Goal: Use online tool/utility: Utilize a website feature to perform a specific function

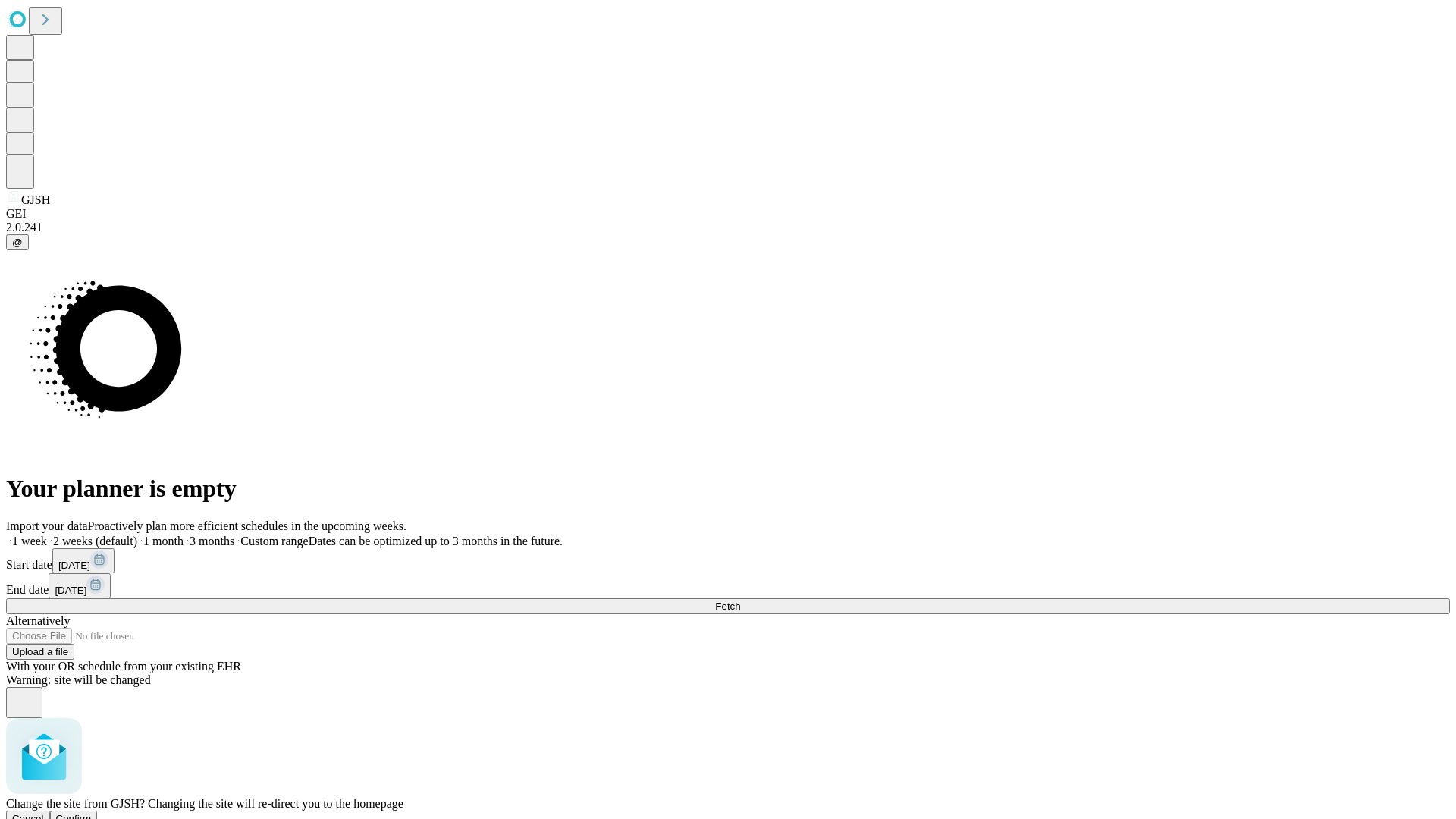
click at [92, 813] on span "Confirm" at bounding box center [73, 819] width 36 height 12
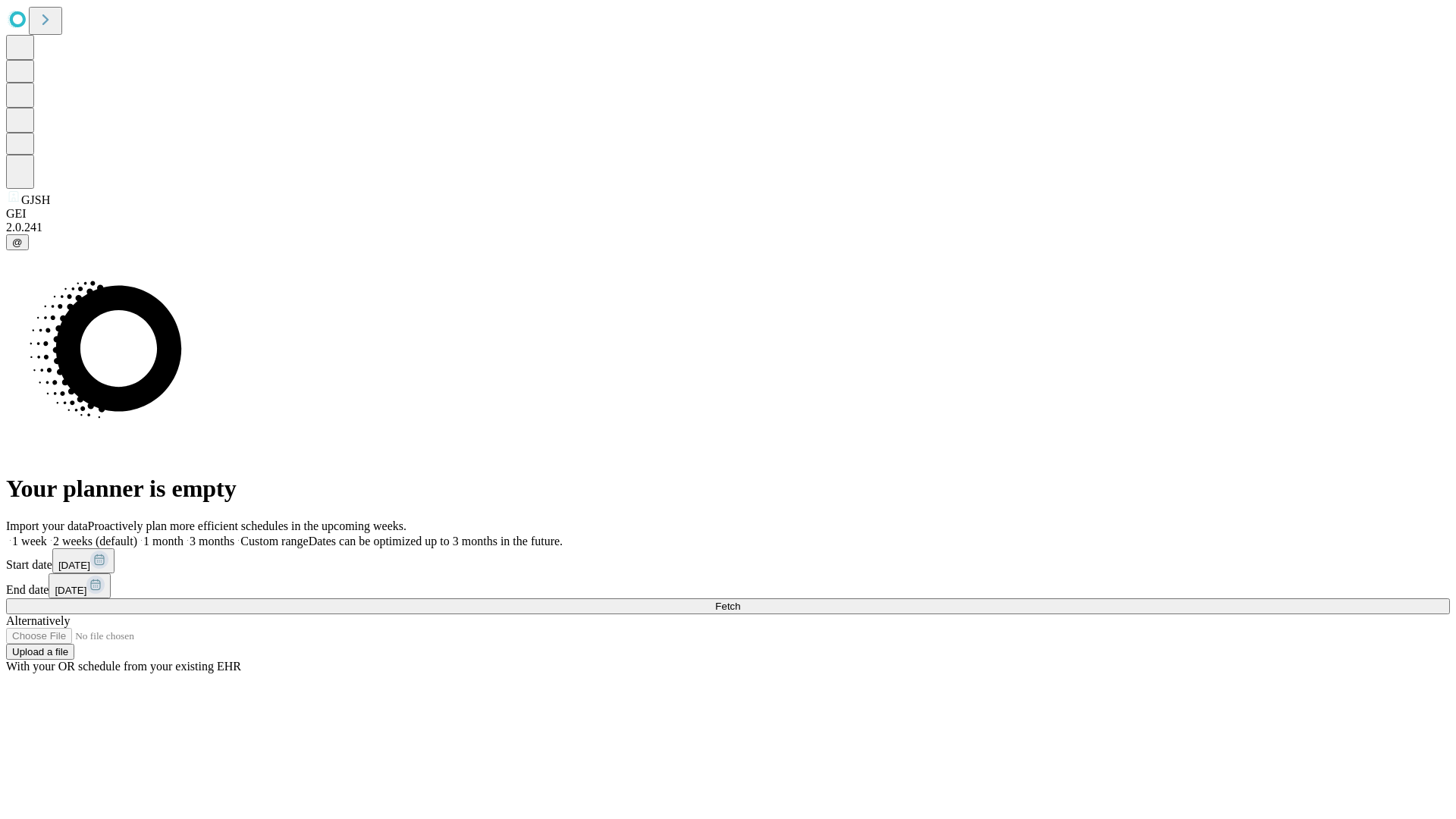
click at [183, 535] on label "1 month" at bounding box center [160, 540] width 46 height 13
click at [740, 600] on span "Fetch" at bounding box center [727, 606] width 25 height 12
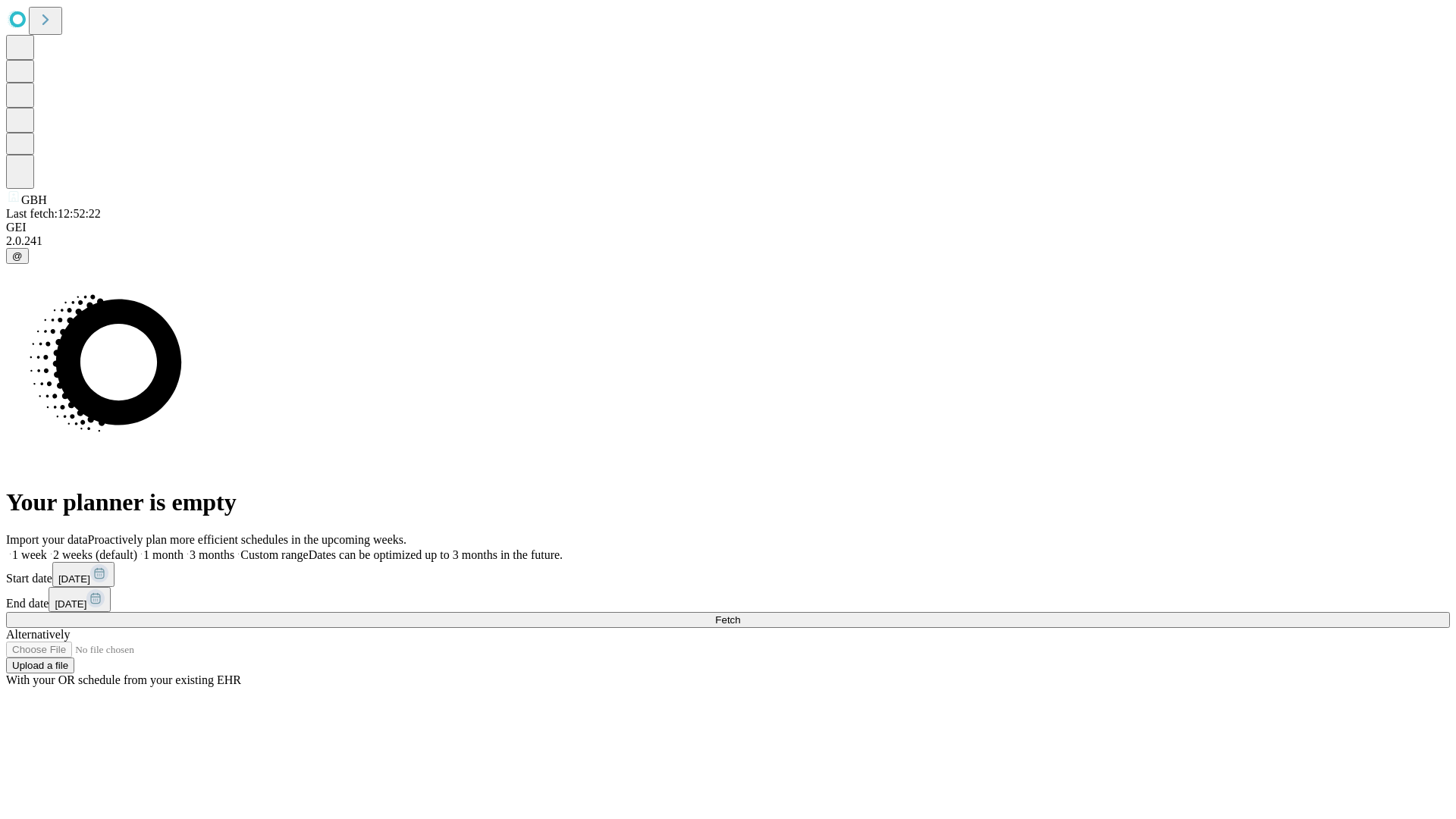
click at [183, 548] on label "1 month" at bounding box center [160, 554] width 46 height 13
click at [740, 614] on span "Fetch" at bounding box center [727, 620] width 25 height 12
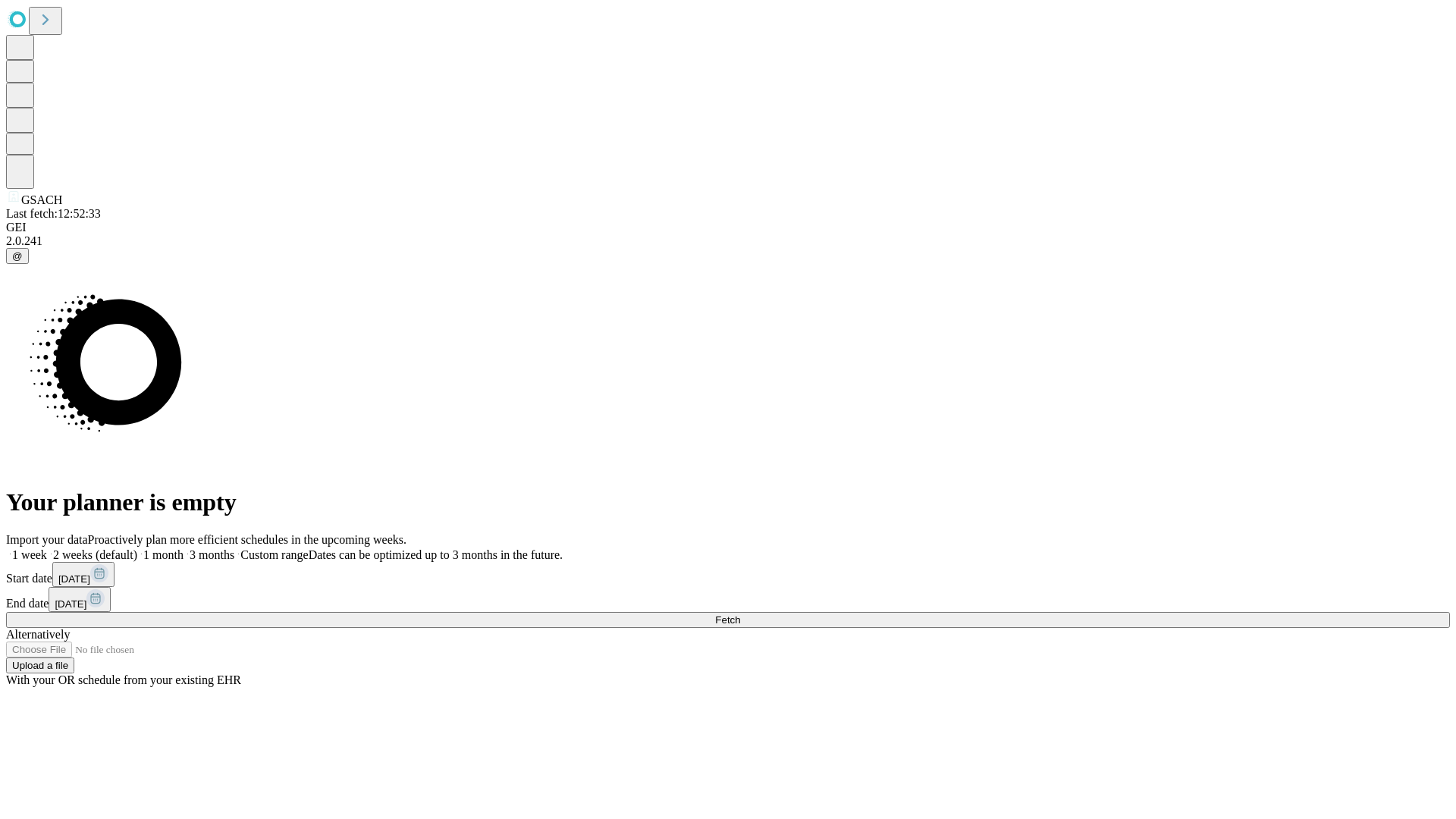
click at [183, 548] on label "1 month" at bounding box center [160, 554] width 46 height 13
click at [740, 614] on span "Fetch" at bounding box center [727, 620] width 25 height 12
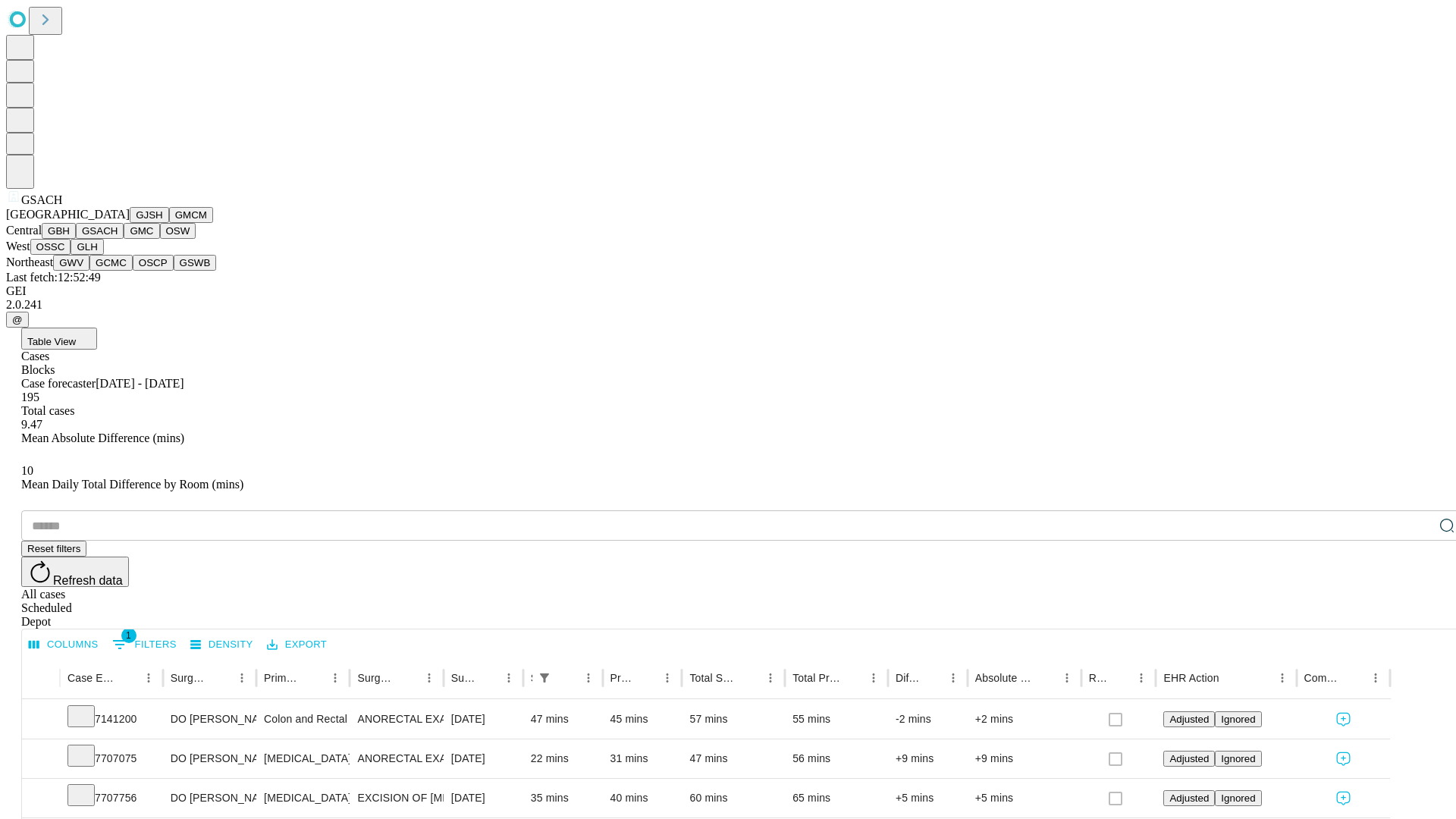
click at [123, 239] on button "GMC" at bounding box center [141, 230] width 36 height 16
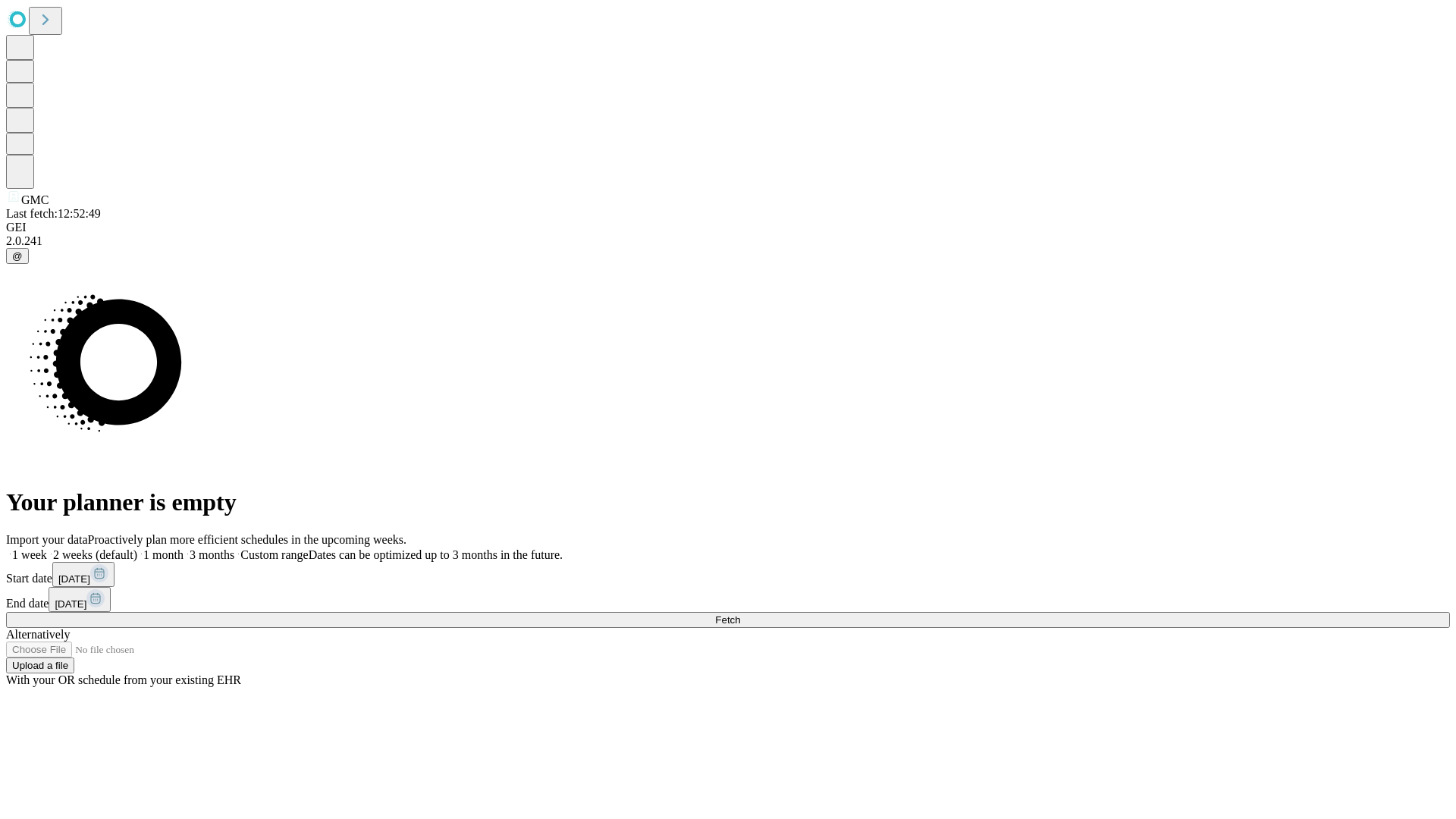
click at [183, 548] on label "1 month" at bounding box center [160, 554] width 46 height 13
click at [740, 614] on span "Fetch" at bounding box center [727, 620] width 25 height 12
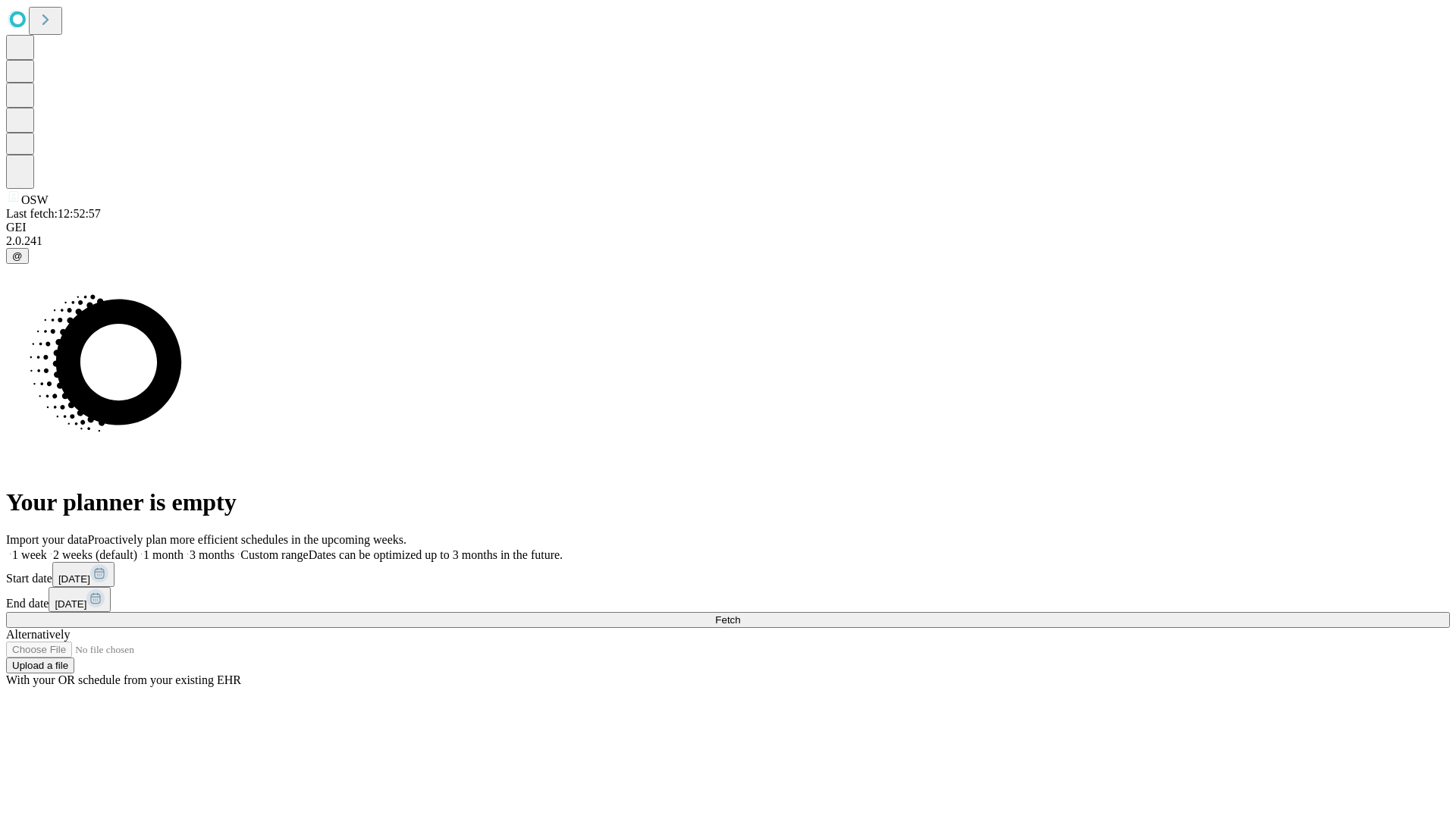
click at [183, 548] on label "1 month" at bounding box center [160, 554] width 46 height 13
click at [740, 614] on span "Fetch" at bounding box center [727, 620] width 25 height 12
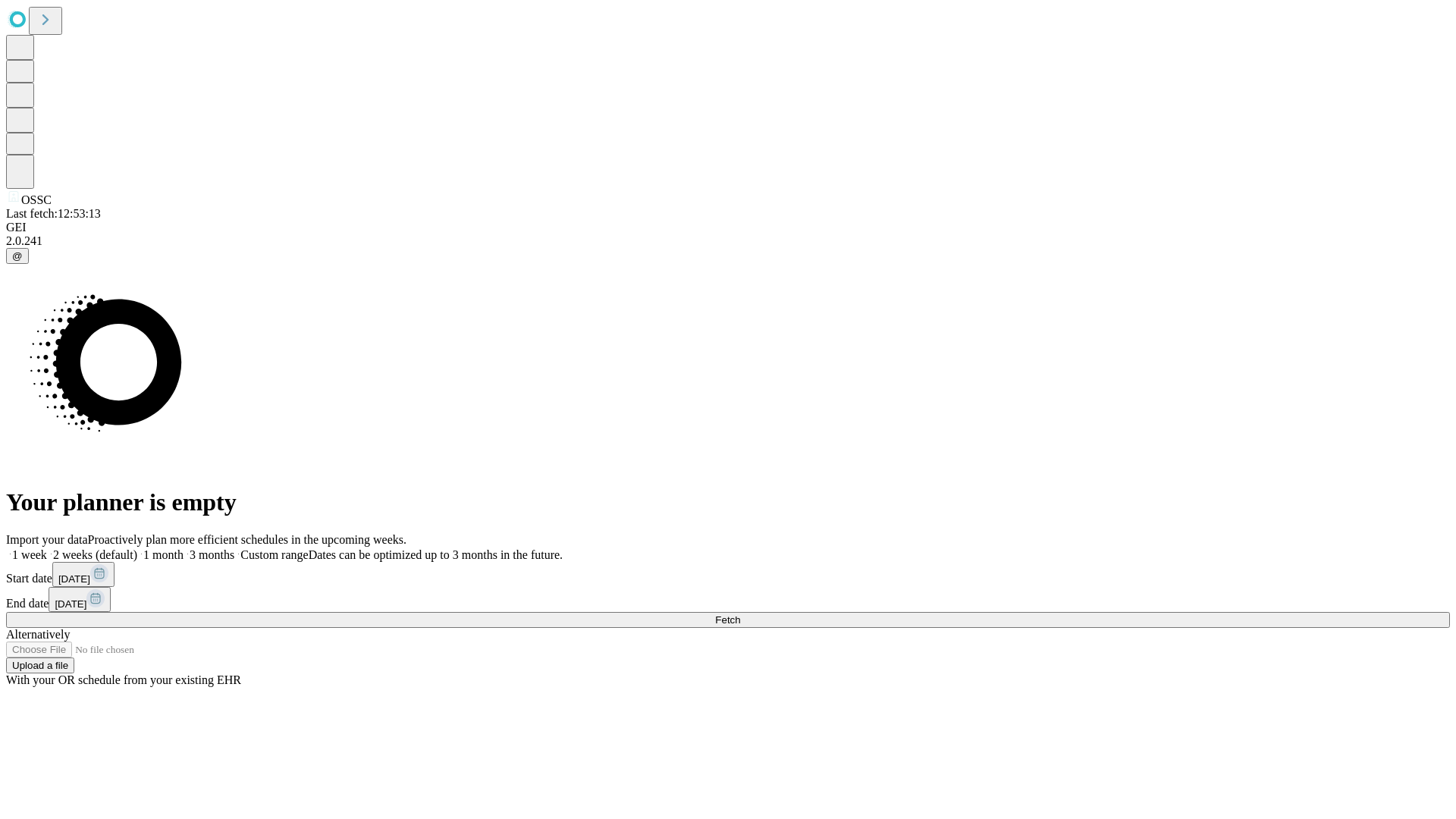
click at [183, 548] on label "1 month" at bounding box center [160, 554] width 46 height 13
click at [740, 614] on span "Fetch" at bounding box center [727, 620] width 25 height 12
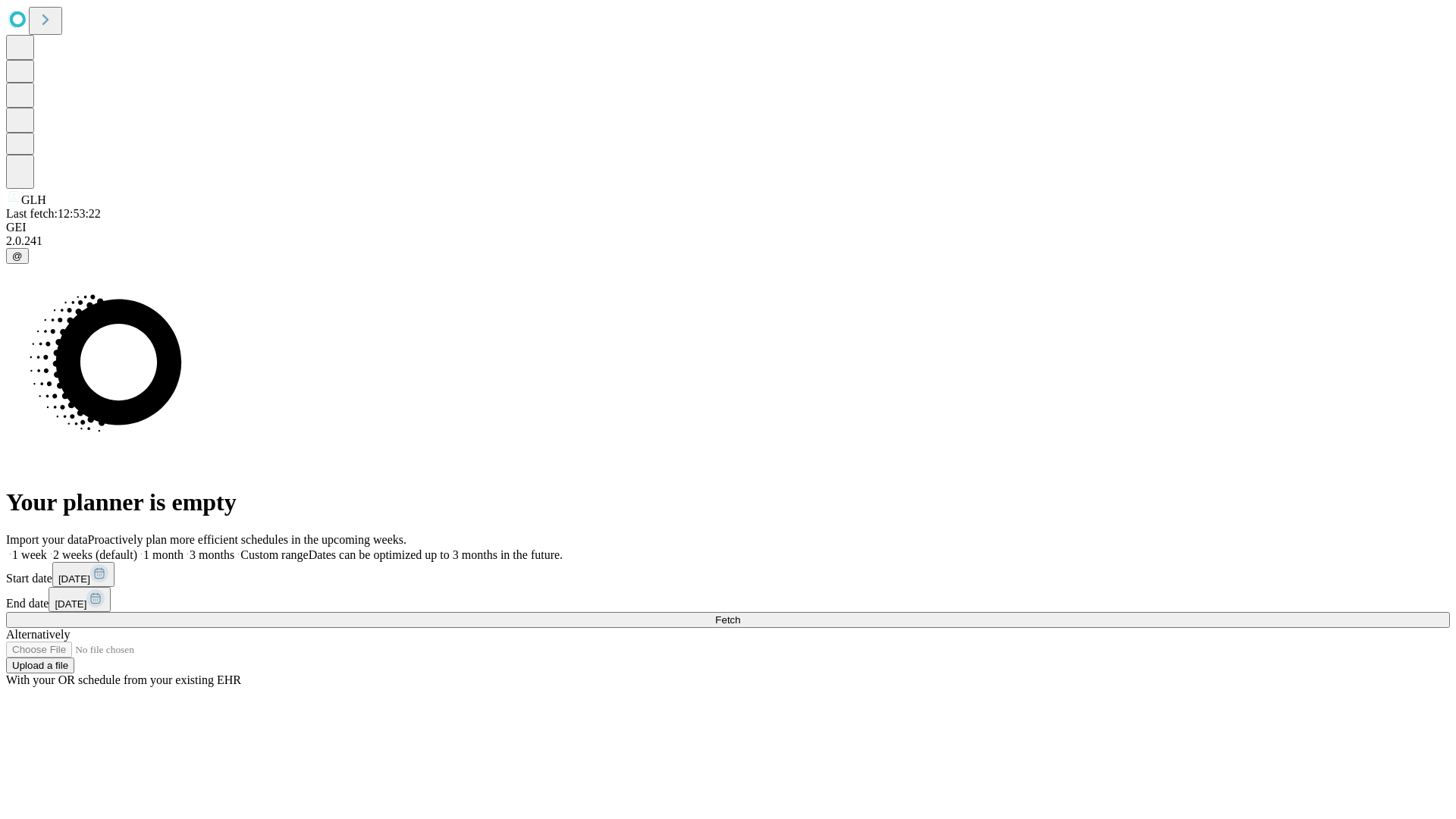
click at [740, 614] on span "Fetch" at bounding box center [727, 620] width 25 height 12
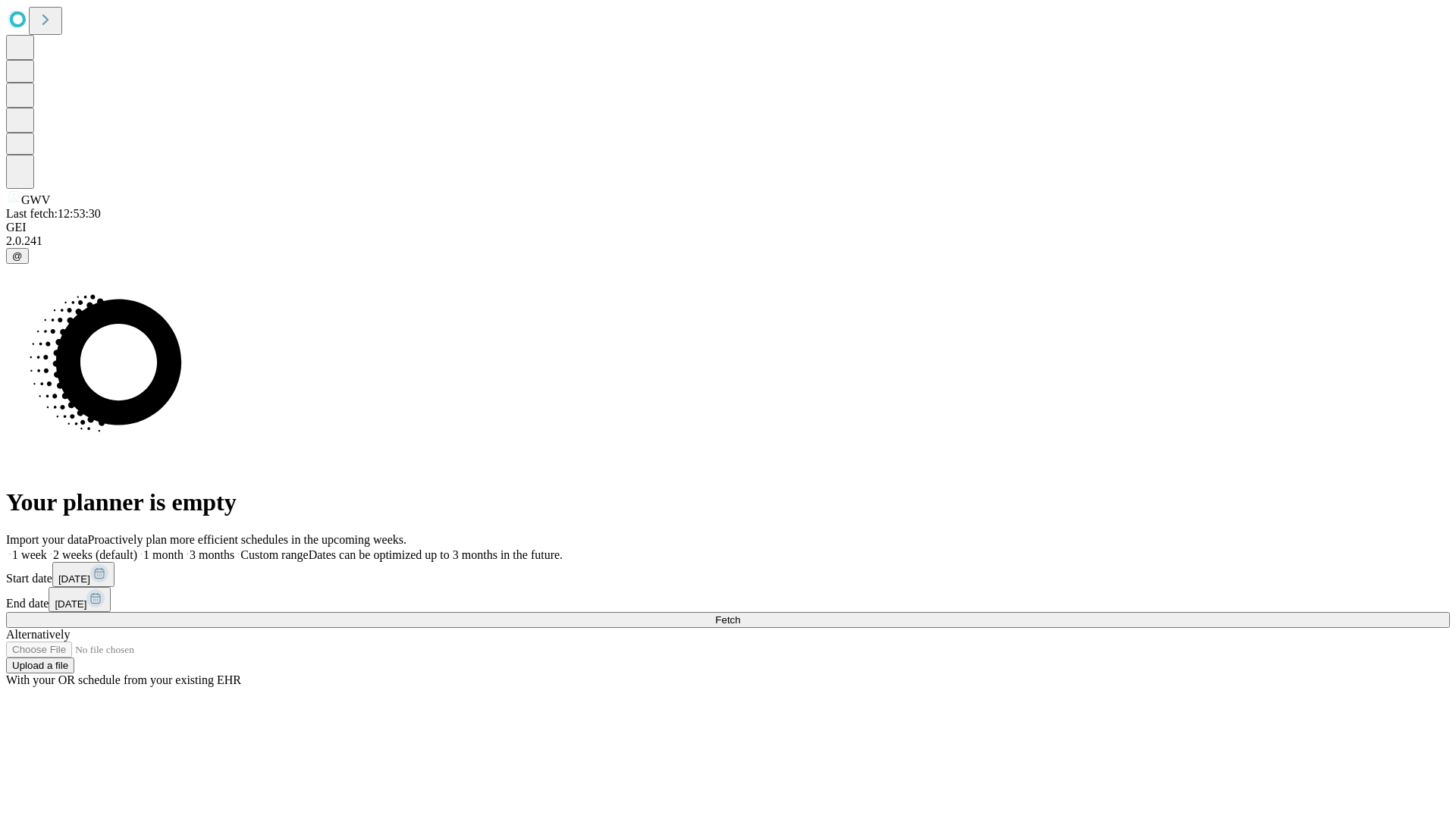
click at [183, 548] on label "1 month" at bounding box center [160, 554] width 46 height 13
click at [740, 614] on span "Fetch" at bounding box center [727, 620] width 25 height 12
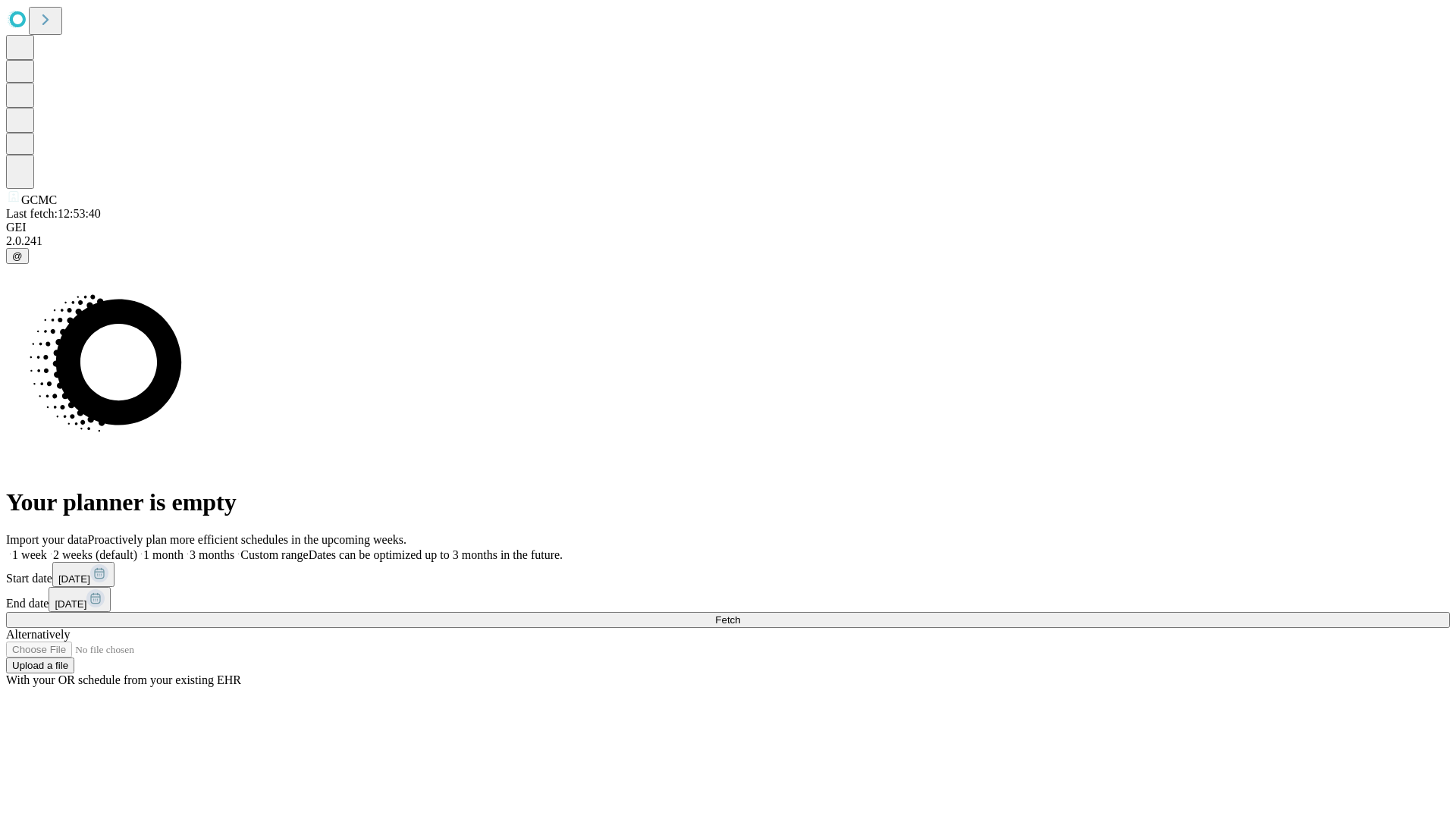
click at [740, 614] on span "Fetch" at bounding box center [727, 620] width 25 height 12
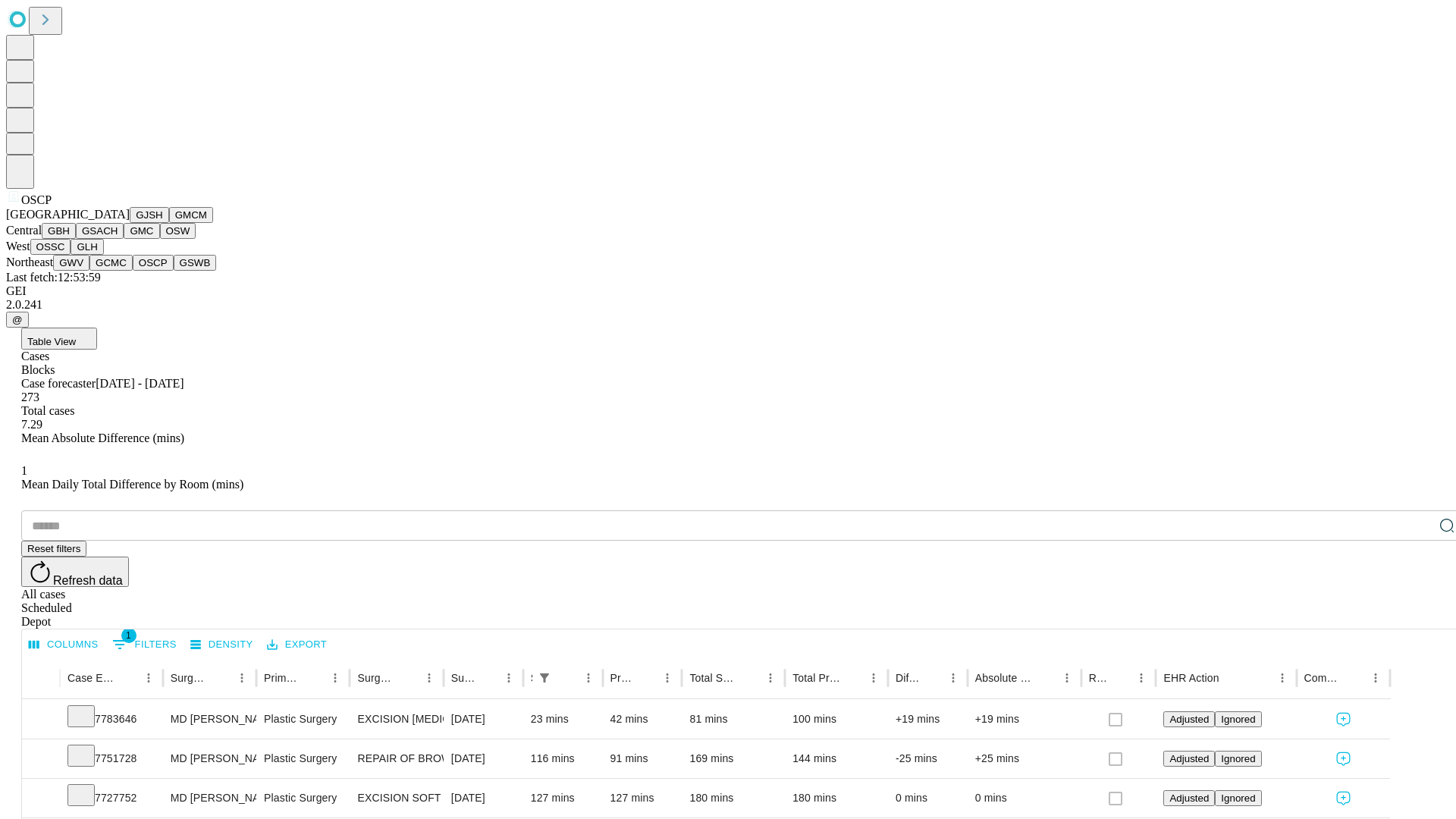
click at [173, 271] on button "GSWB" at bounding box center [195, 263] width 43 height 16
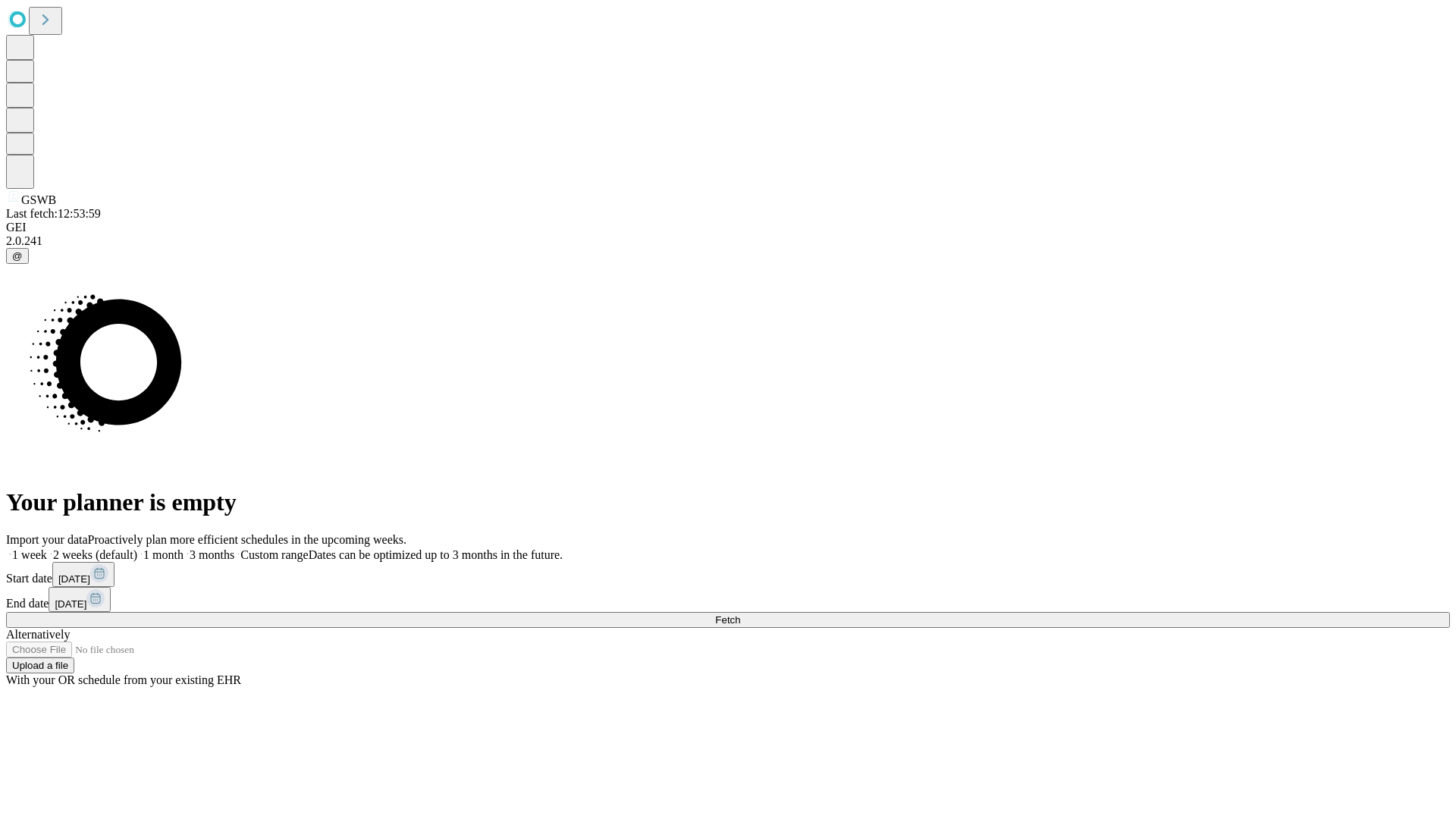
click at [183, 548] on label "1 month" at bounding box center [160, 554] width 46 height 13
click at [740, 614] on span "Fetch" at bounding box center [727, 620] width 25 height 12
